Goal: Use online tool/utility: Use online tool/utility

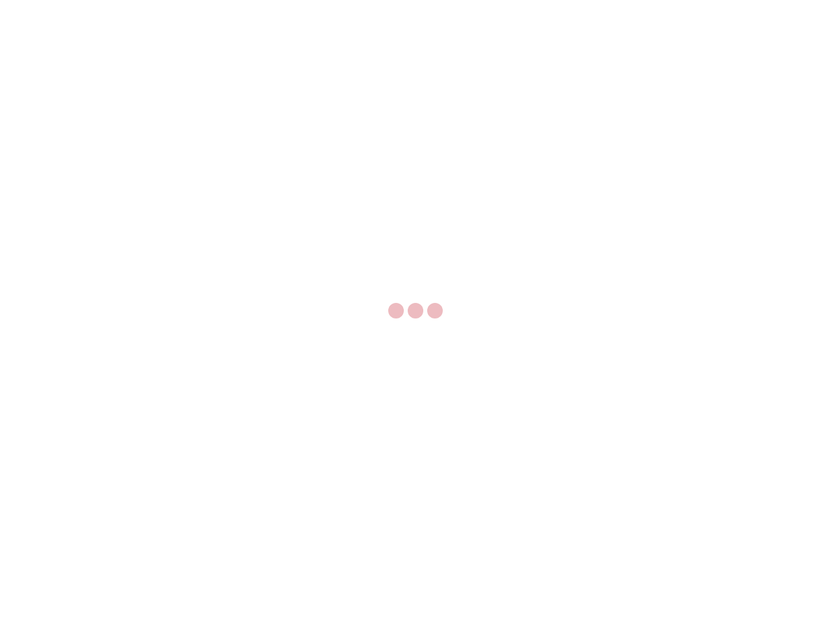
select select "US"
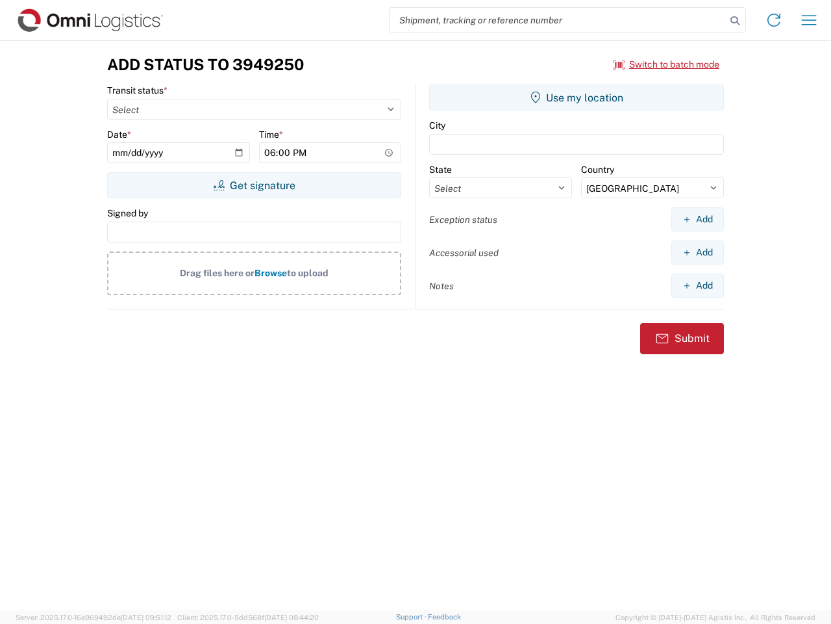
click at [558, 20] on input "search" at bounding box center [558, 20] width 336 height 25
click at [735, 21] on icon at bounding box center [735, 21] width 18 height 18
click at [774, 20] on icon at bounding box center [774, 20] width 21 height 21
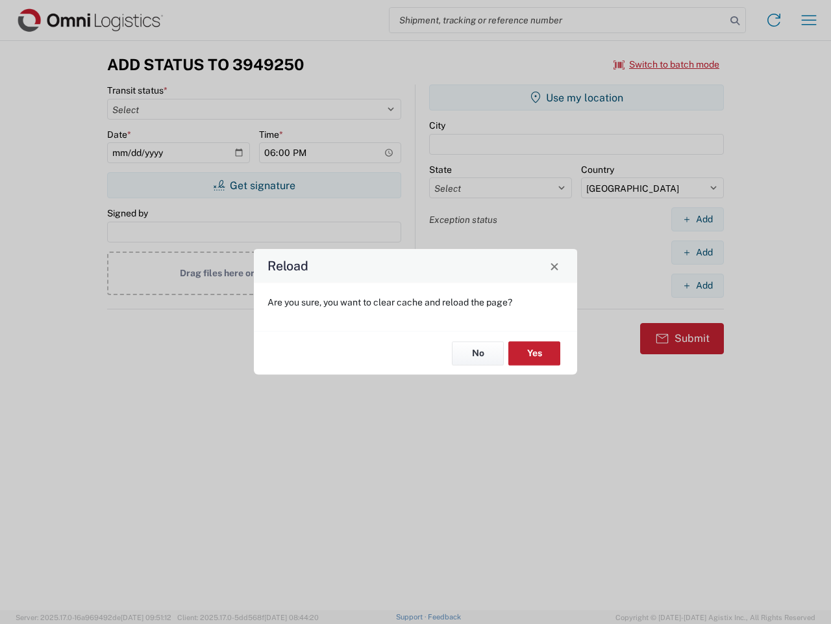
click at [667, 64] on div "Reload Are you sure, you want to clear cache and reload the page? No Yes" at bounding box center [415, 312] width 831 height 624
click at [254, 185] on div "Reload Are you sure, you want to clear cache and reload the page? No Yes" at bounding box center [415, 312] width 831 height 624
click at [577, 97] on div "Reload Are you sure, you want to clear cache and reload the page? No Yes" at bounding box center [415, 312] width 831 height 624
click at [698, 219] on div "Reload Are you sure, you want to clear cache and reload the page? No Yes" at bounding box center [415, 312] width 831 height 624
click at [698, 252] on div "Reload Are you sure, you want to clear cache and reload the page? No Yes" at bounding box center [415, 312] width 831 height 624
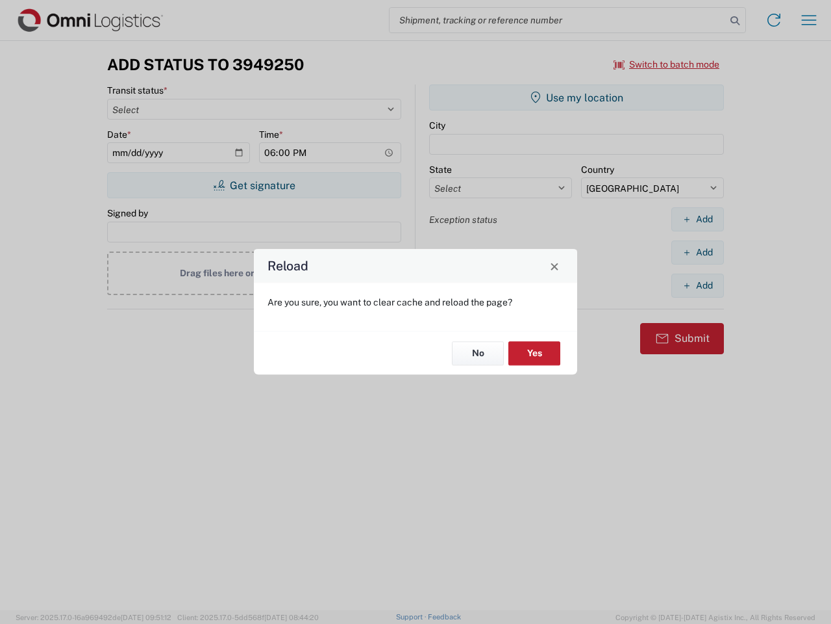
click at [698, 285] on div "Reload Are you sure, you want to clear cache and reload the page? No Yes" at bounding box center [415, 312] width 831 height 624
